Goal: Task Accomplishment & Management: Use online tool/utility

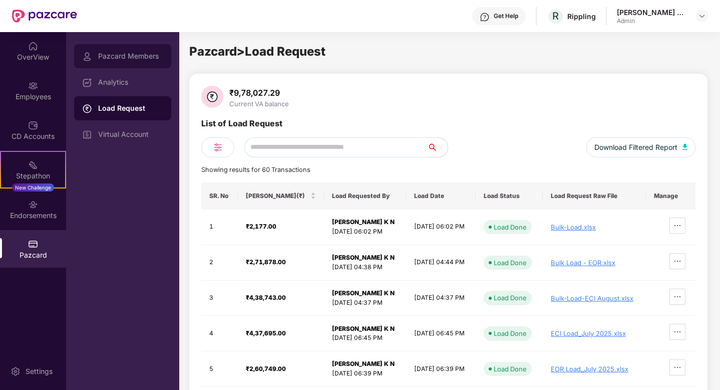
click at [126, 51] on div "Pazcard Members" at bounding box center [122, 56] width 97 height 24
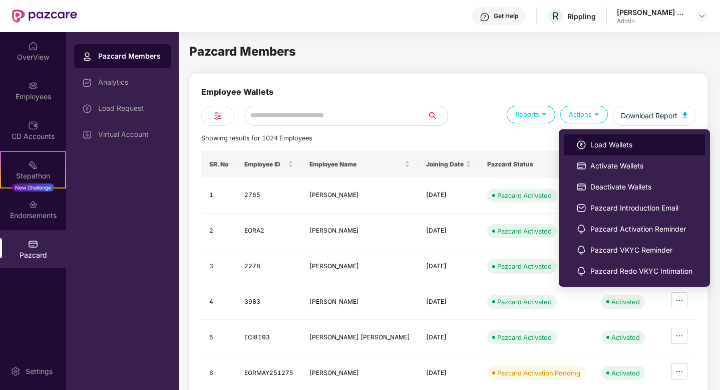
click at [587, 143] on li "Load Wallets" at bounding box center [634, 144] width 141 height 21
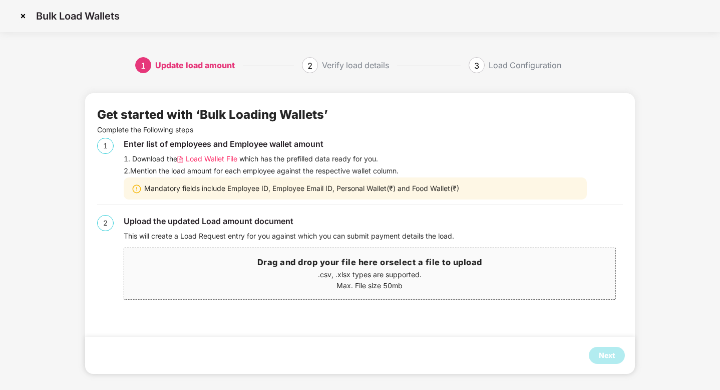
click at [370, 274] on p ".csv, .xlsx types are supported." at bounding box center [369, 274] width 491 height 11
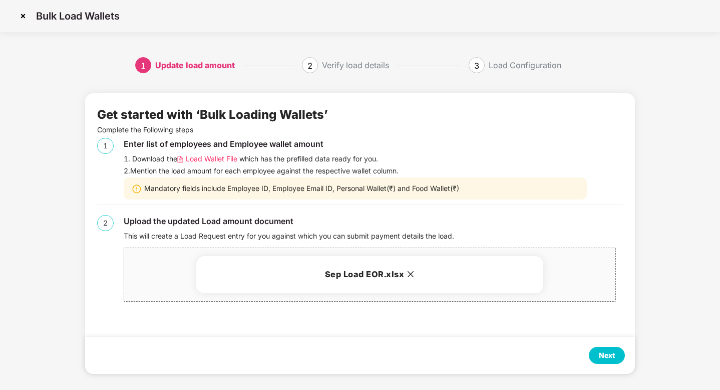
click at [600, 350] on div "Next" at bounding box center [607, 355] width 16 height 11
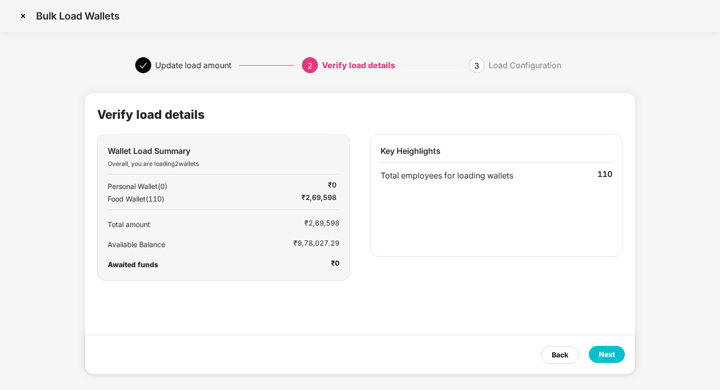
click at [602, 351] on div "Next" at bounding box center [607, 354] width 16 height 11
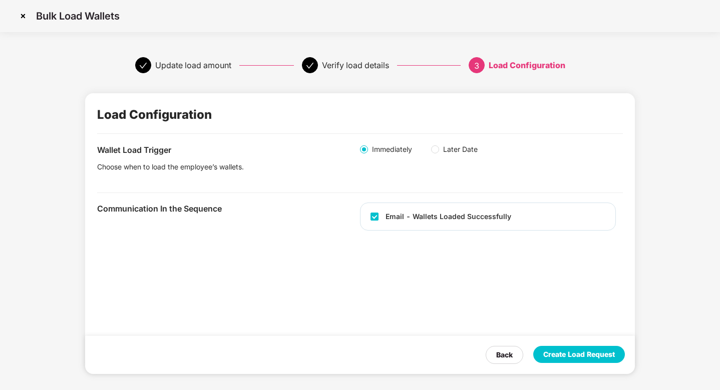
click at [573, 354] on div "Create Load Request" at bounding box center [579, 354] width 72 height 11
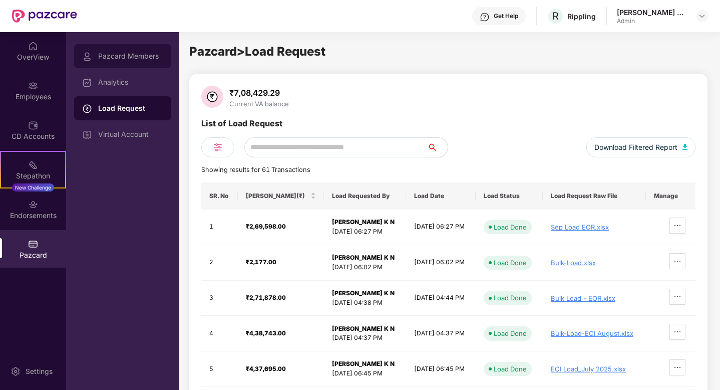
click at [123, 50] on div "Pazcard Members" at bounding box center [122, 56] width 97 height 24
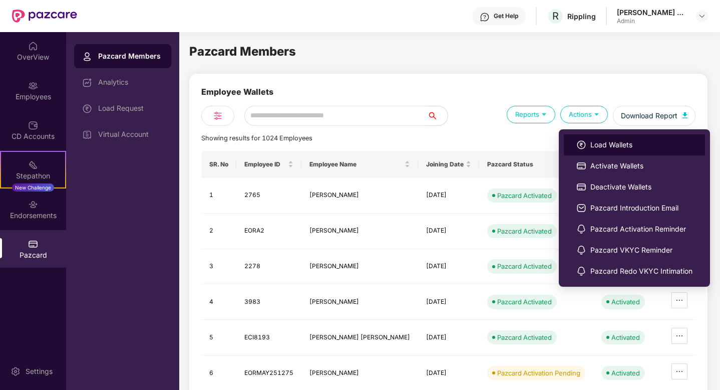
click at [586, 142] on li "Load Wallets" at bounding box center [634, 144] width 141 height 21
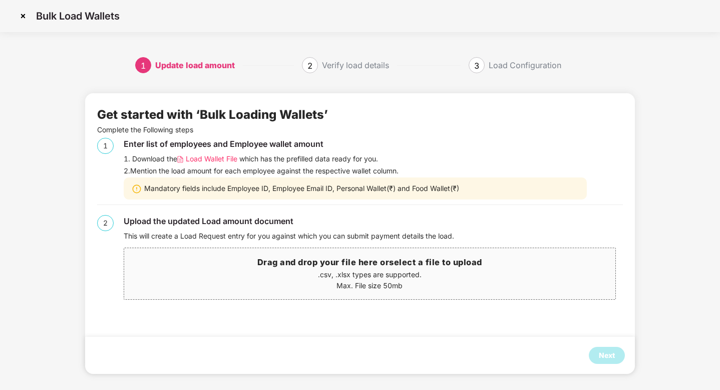
click at [328, 269] on p ".csv, .xlsx types are supported." at bounding box center [369, 274] width 491 height 11
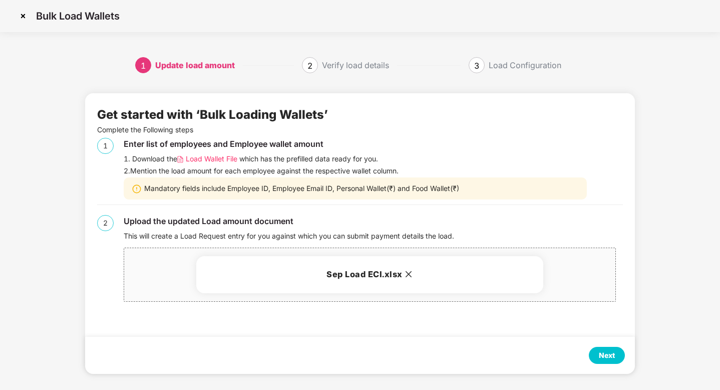
click at [612, 350] on div "Next" at bounding box center [607, 355] width 16 height 11
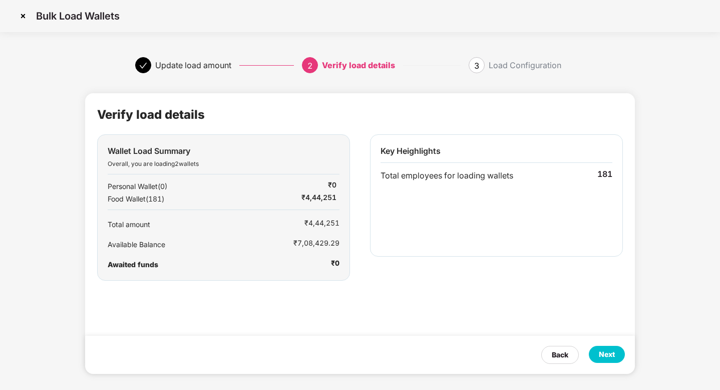
click at [597, 349] on div "Next" at bounding box center [607, 354] width 36 height 17
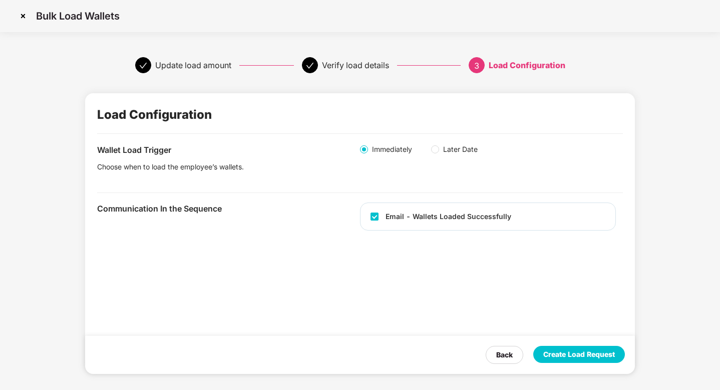
click at [570, 353] on div "Create Load Request" at bounding box center [579, 354] width 72 height 11
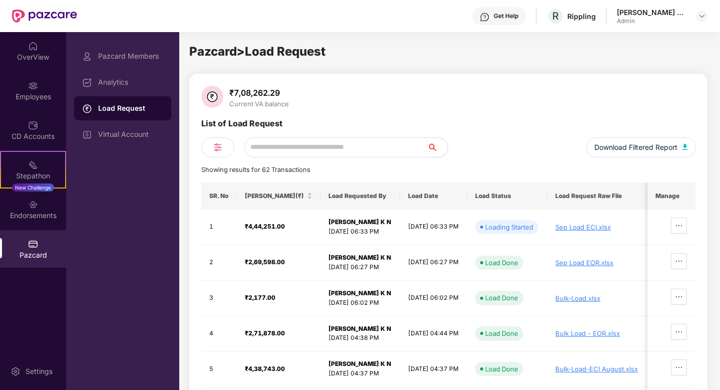
click at [570, 353] on td "Bulk-Load-ECI August.xlsx" at bounding box center [597, 369] width 100 height 36
